Goal: Task Accomplishment & Management: Manage account settings

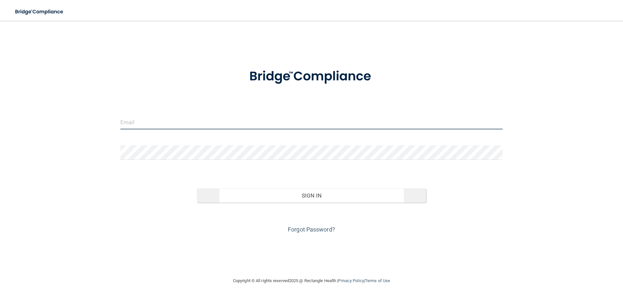
type input "[PERSON_NAME][EMAIL_ADDRESS][DOMAIN_NAME]"
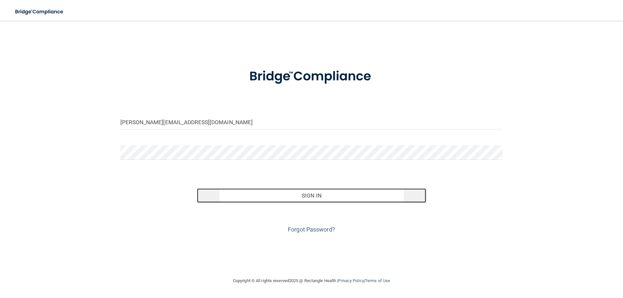
drag, startPoint x: 281, startPoint y: 189, endPoint x: 285, endPoint y: 191, distance: 5.5
click at [283, 190] on button "Sign In" at bounding box center [311, 195] width 229 height 14
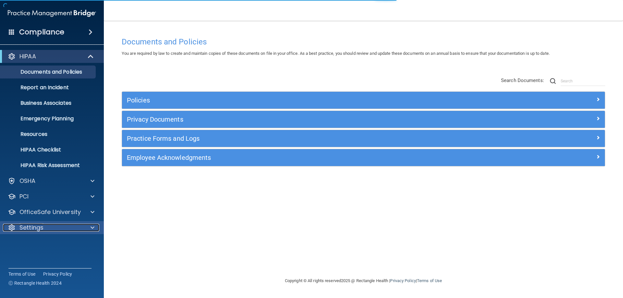
click at [39, 228] on p "Settings" at bounding box center [31, 228] width 24 height 8
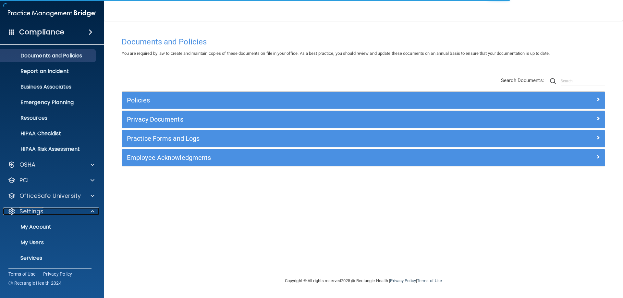
scroll to position [32, 0]
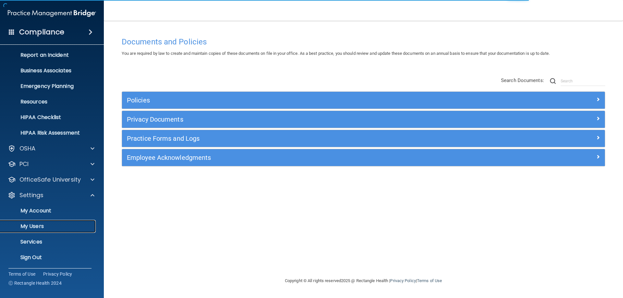
click at [39, 226] on p "My Users" at bounding box center [48, 226] width 89 height 6
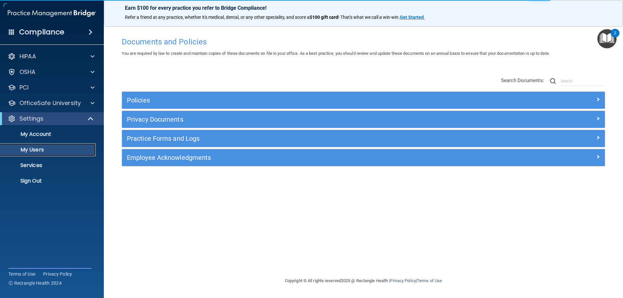
select select "20"
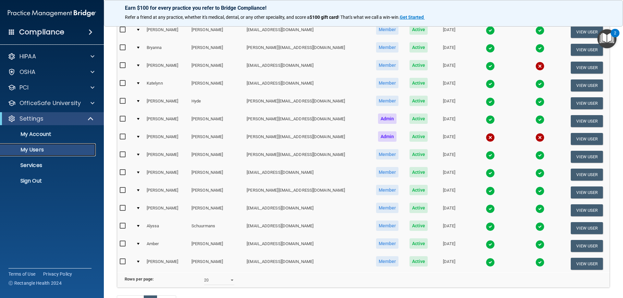
scroll to position [162, 0]
